Goal: Navigation & Orientation: Find specific page/section

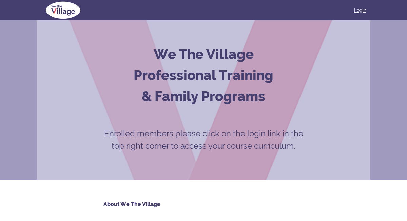
click at [360, 11] on link "Login" at bounding box center [360, 10] width 12 height 7
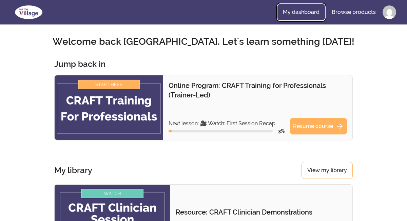
click at [307, 10] on link "My dashboard" at bounding box center [302, 12] width 48 height 16
